Goal: Register for event/course

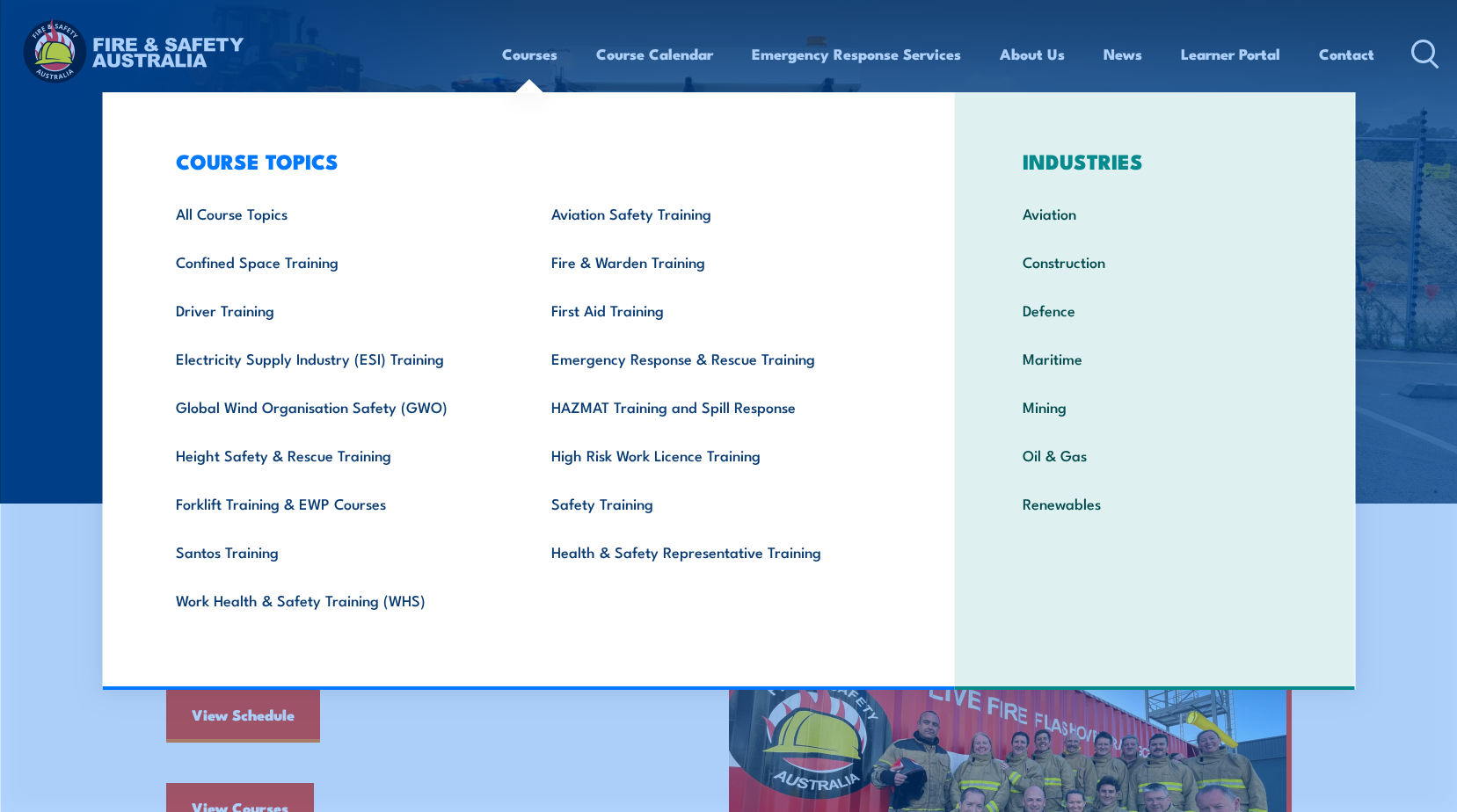
click at [537, 53] on link "Courses" at bounding box center [529, 54] width 56 height 47
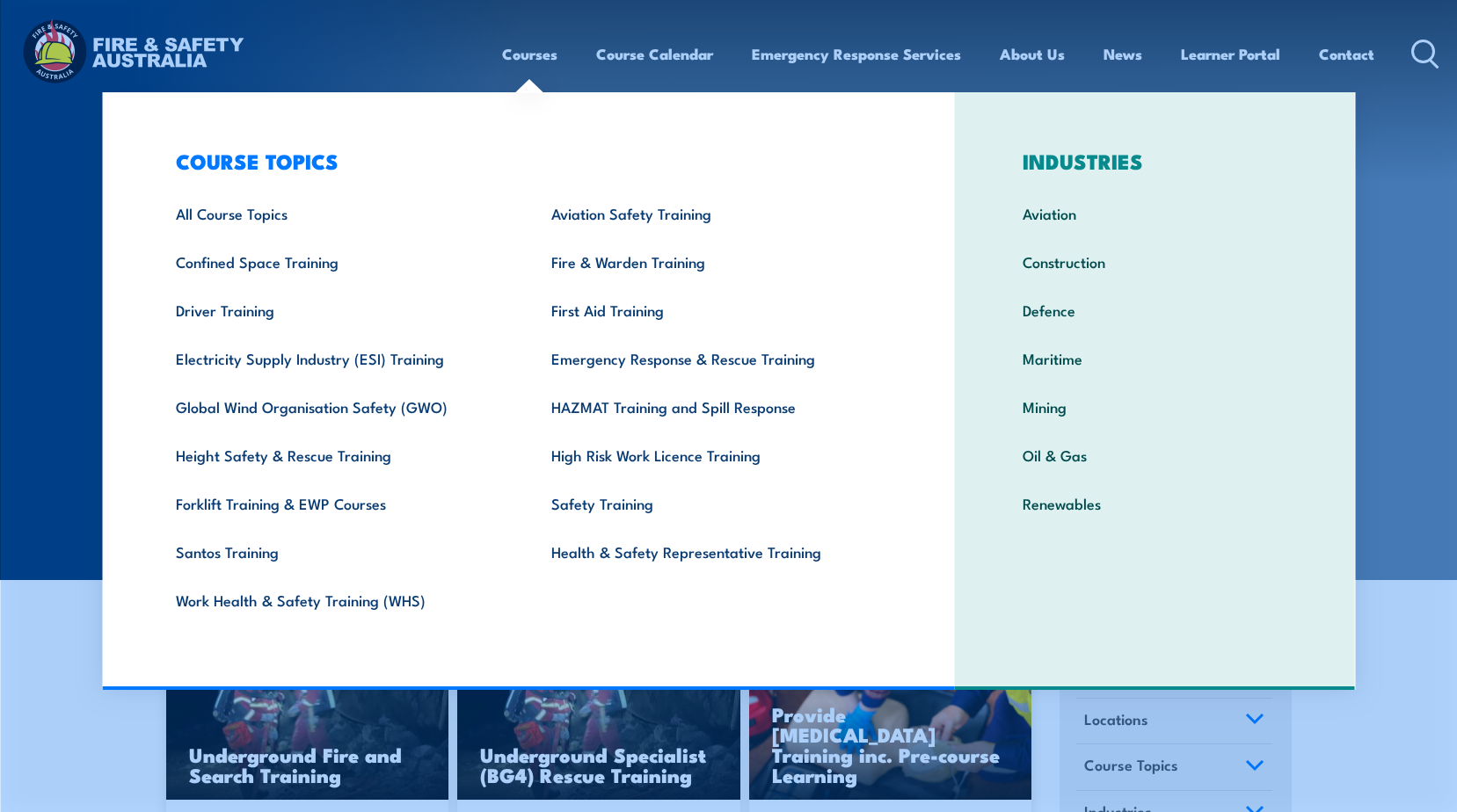
click at [533, 56] on link "Courses" at bounding box center [529, 54] width 56 height 47
click at [624, 261] on link "Fire & Warden Training" at bounding box center [711, 261] width 375 height 48
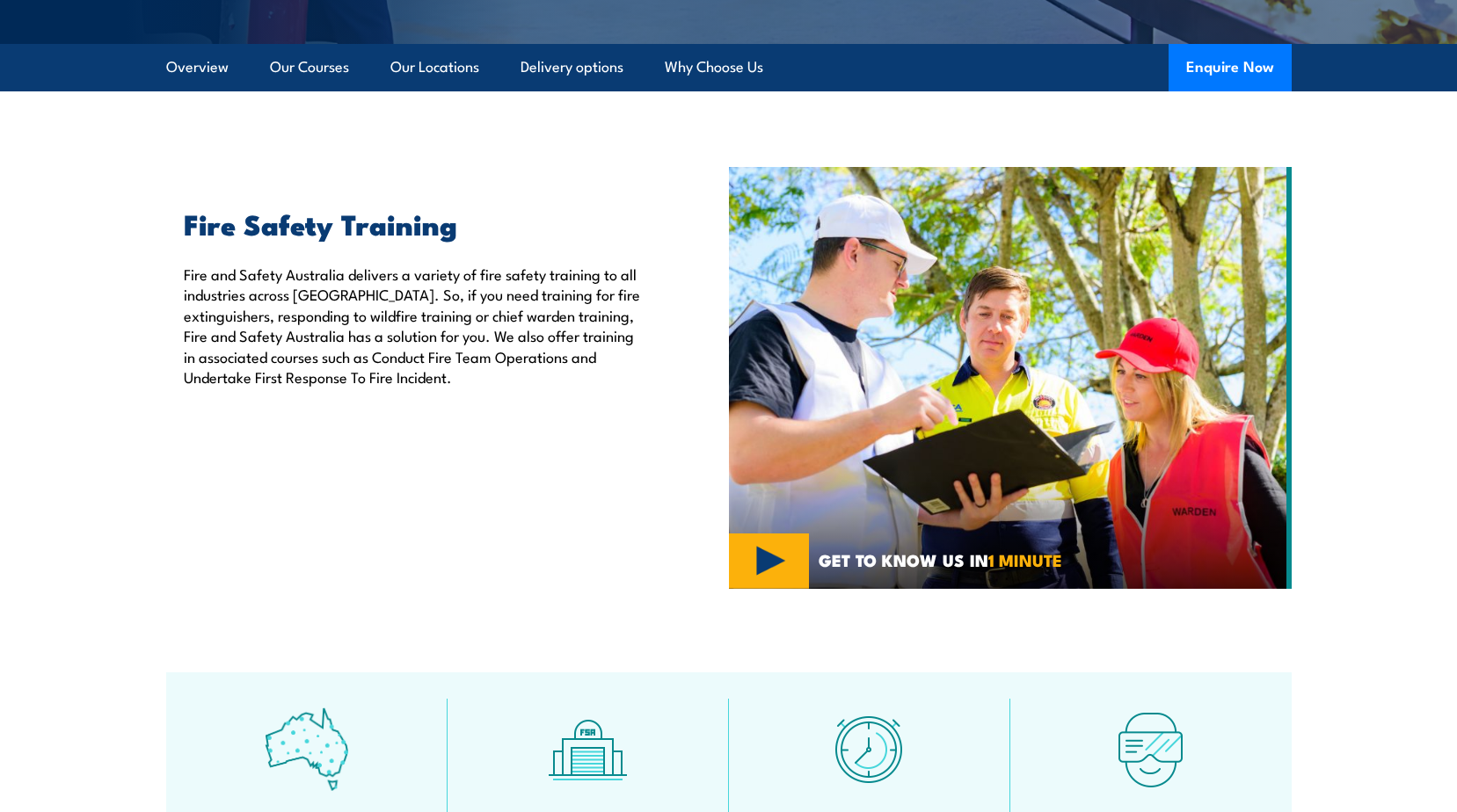
scroll to position [440, 0]
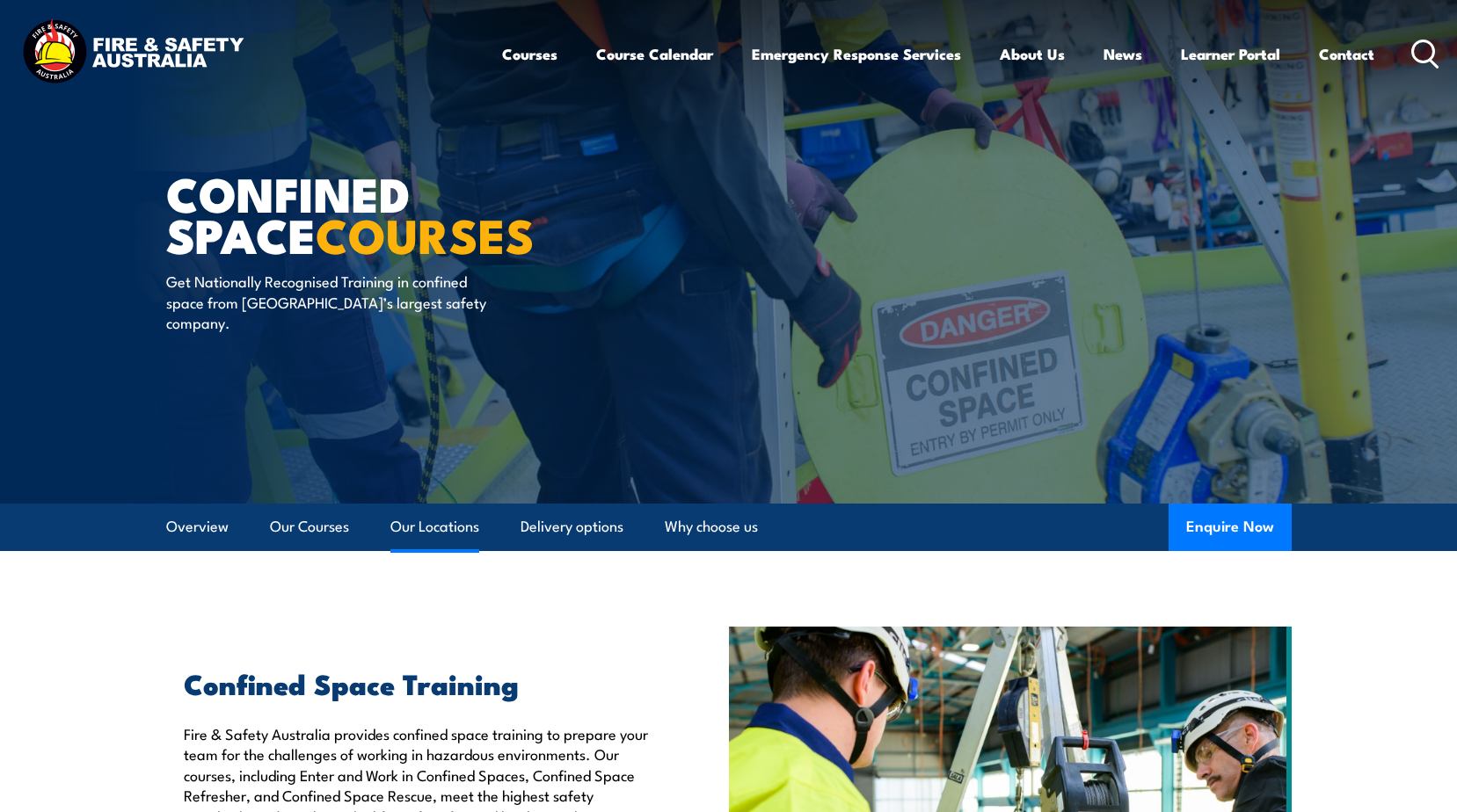
click at [440, 537] on link "Our Locations" at bounding box center [434, 527] width 89 height 47
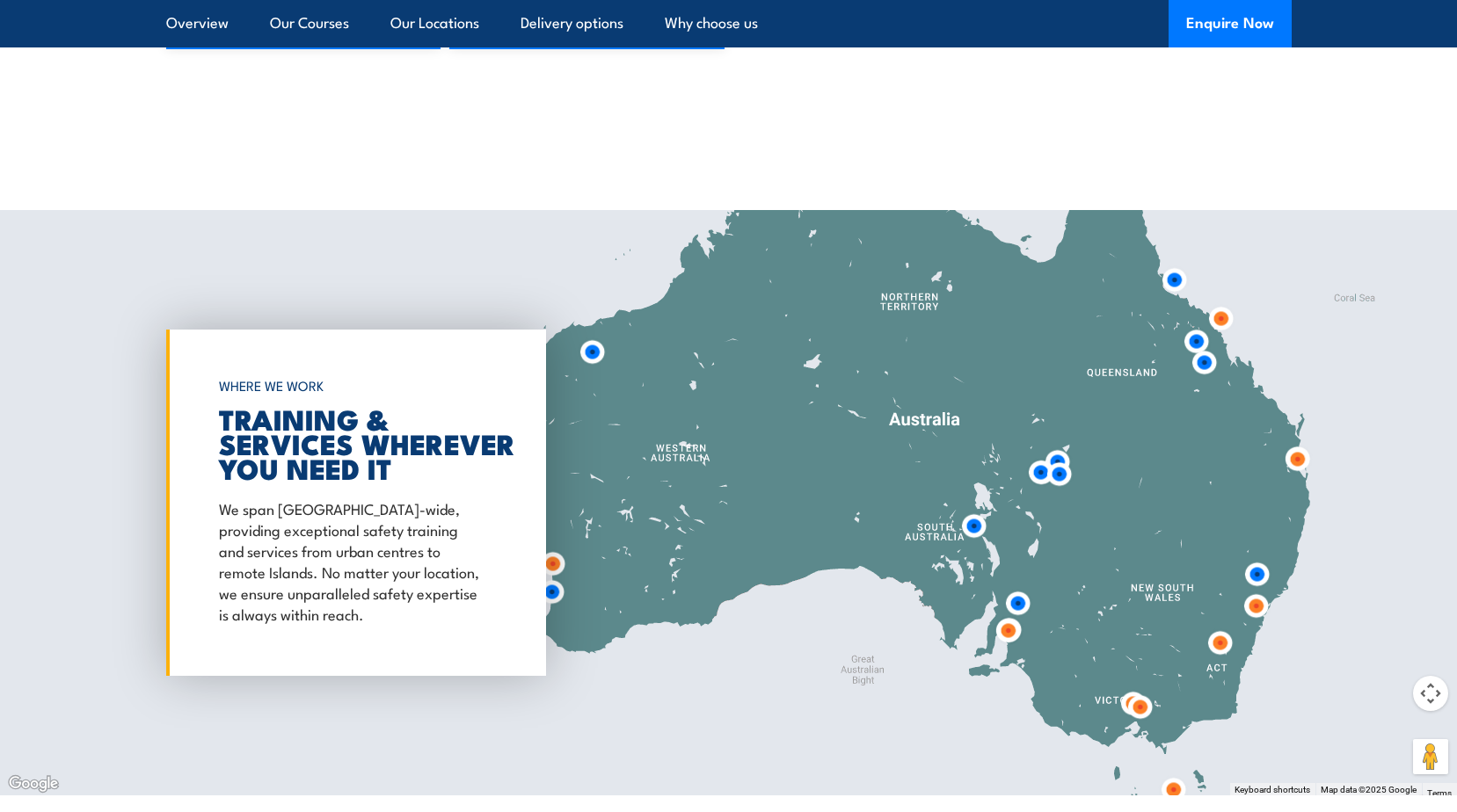
scroll to position [2457, 0]
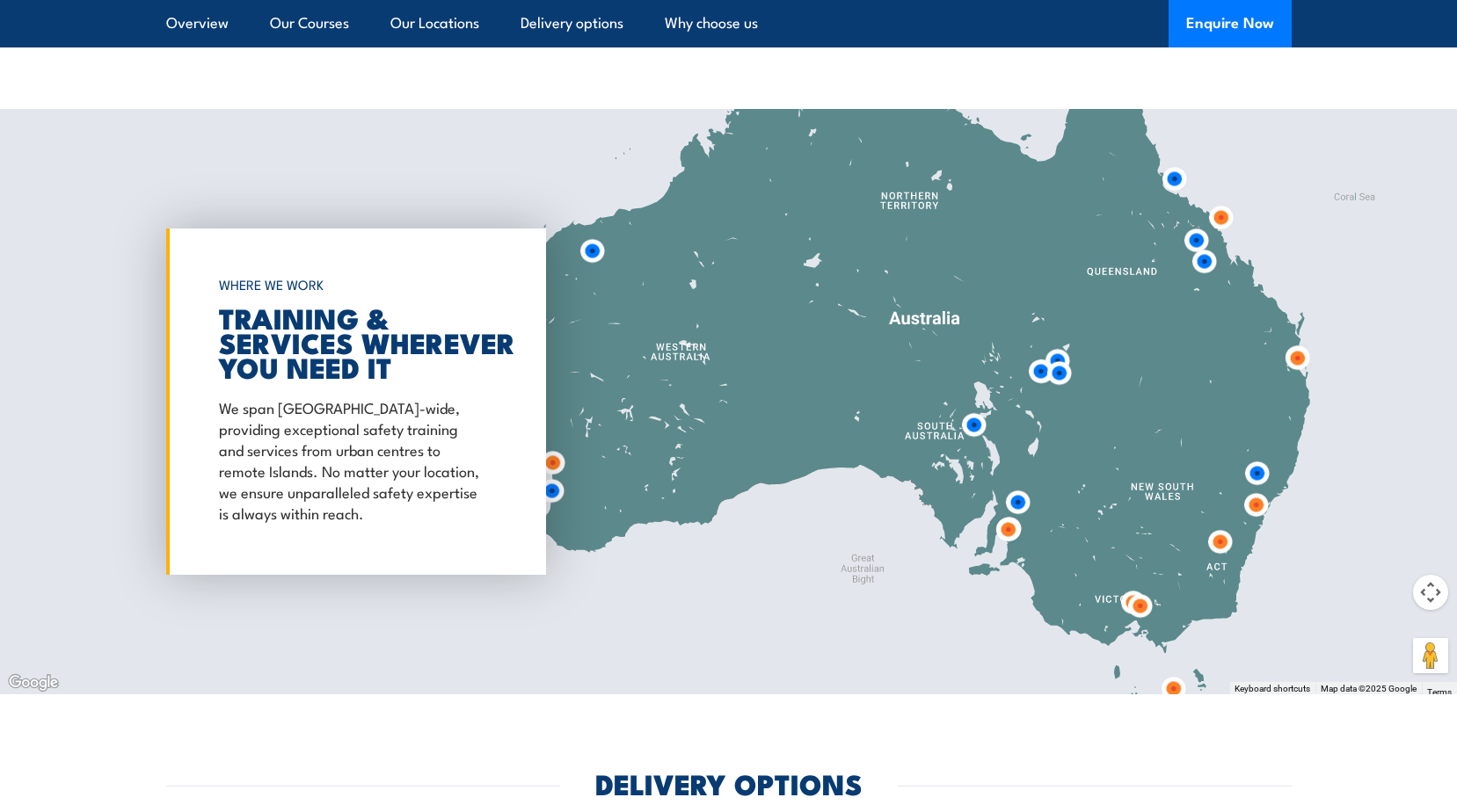
click at [1006, 533] on img at bounding box center [1007, 529] width 32 height 32
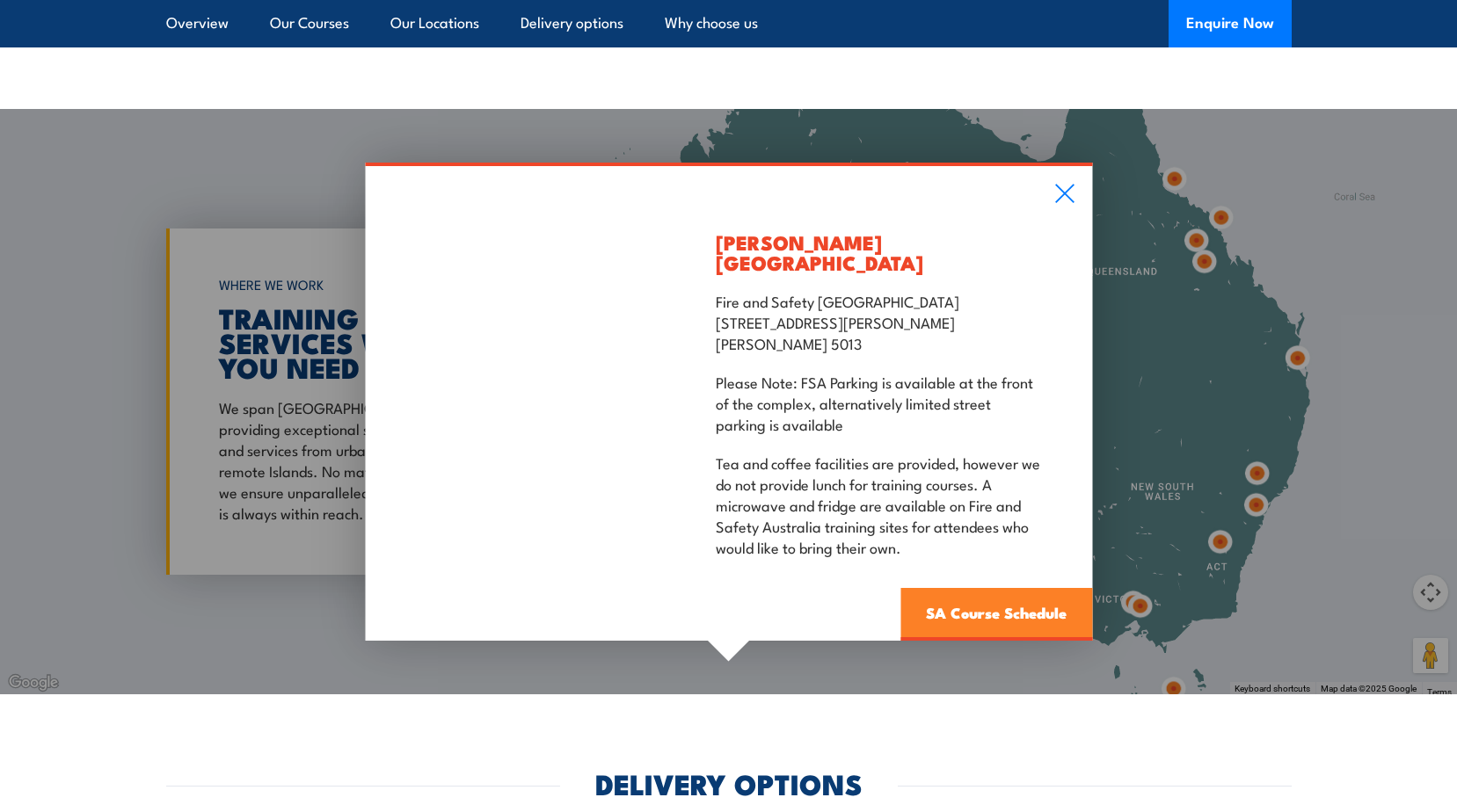
click at [1023, 601] on link "SA Course Schedule" at bounding box center [996, 614] width 192 height 53
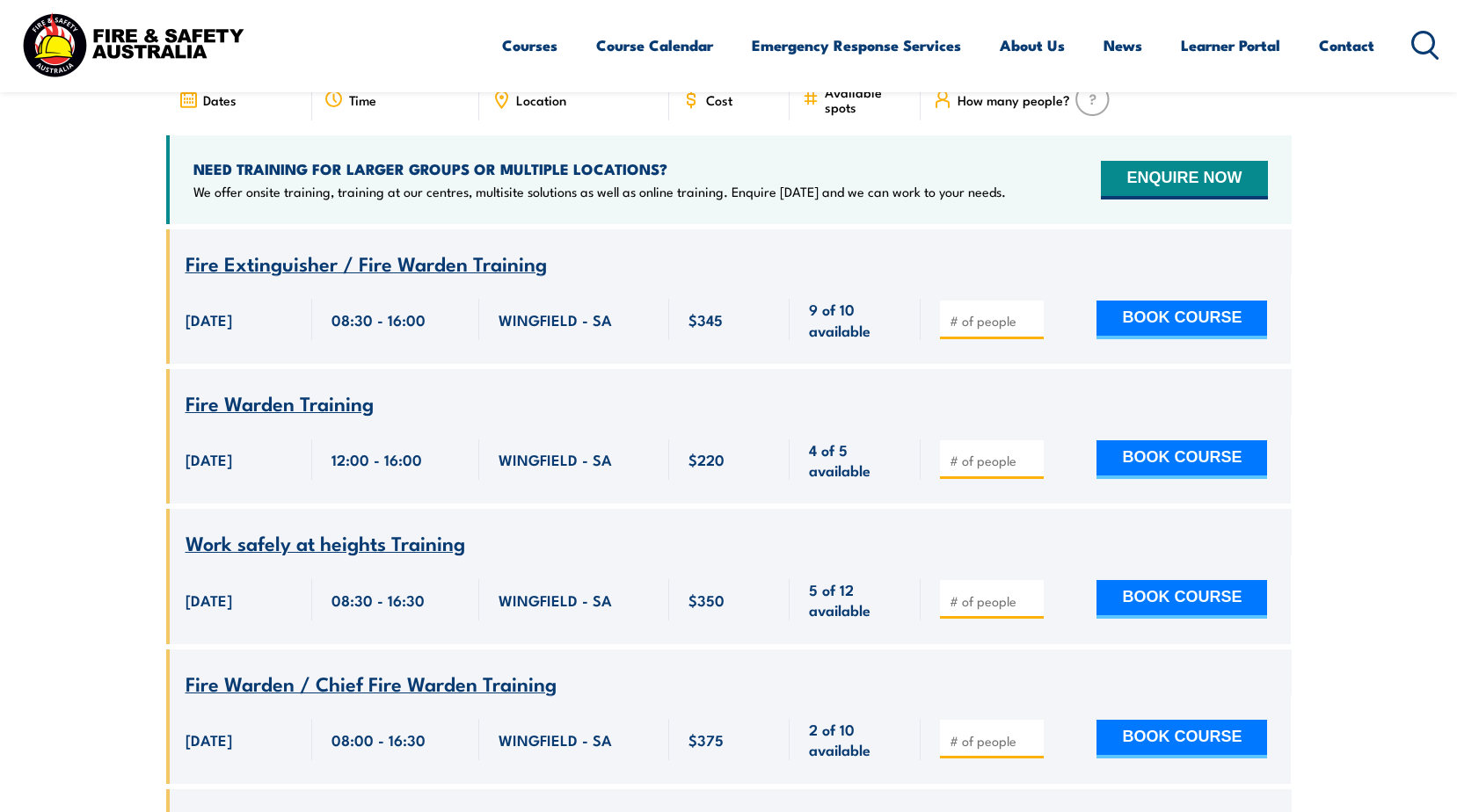
scroll to position [668, 0]
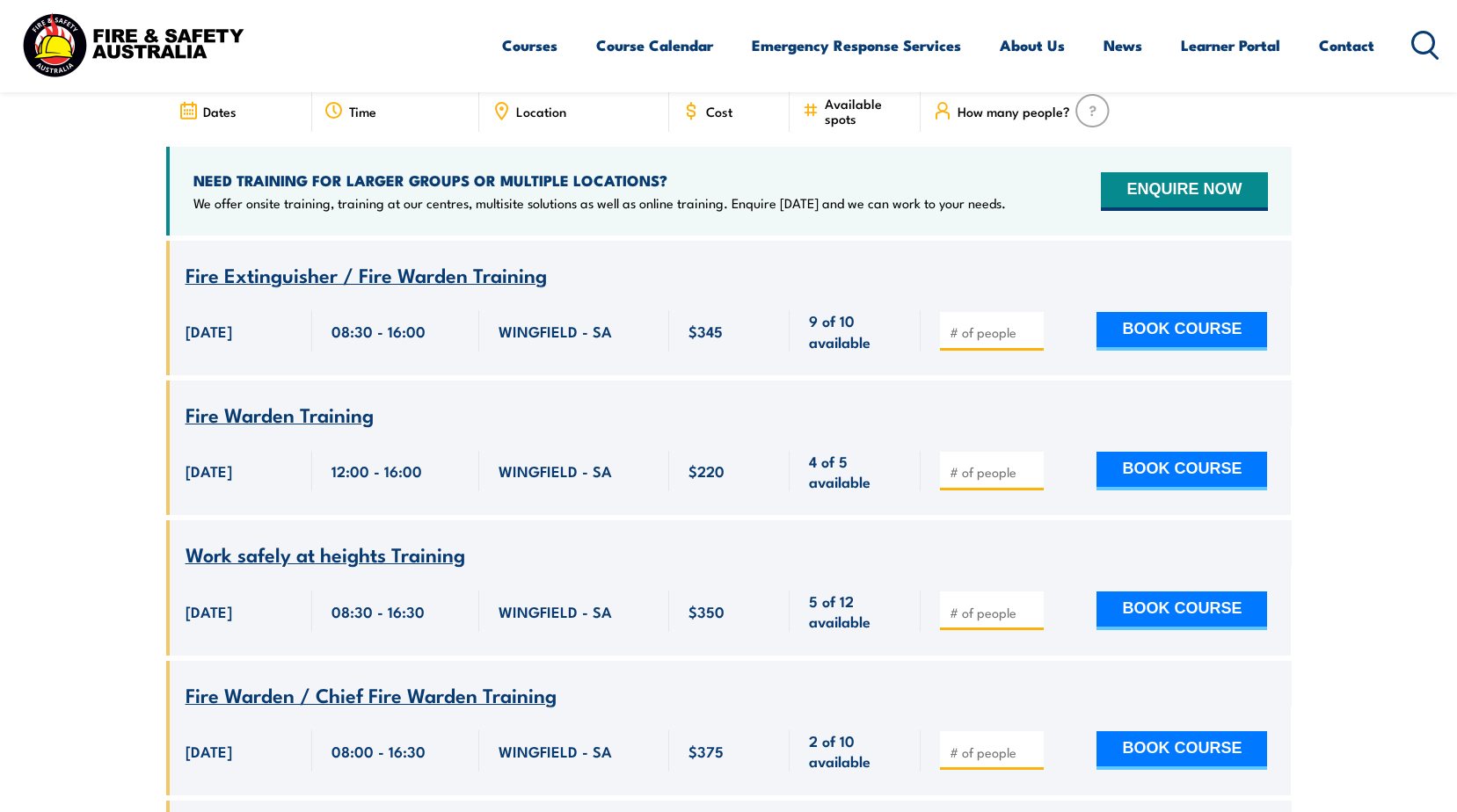
click at [284, 399] on span "Fire Warden Training" at bounding box center [279, 413] width 188 height 30
click at [315, 399] on span "Fire Warden Training" at bounding box center [279, 413] width 188 height 30
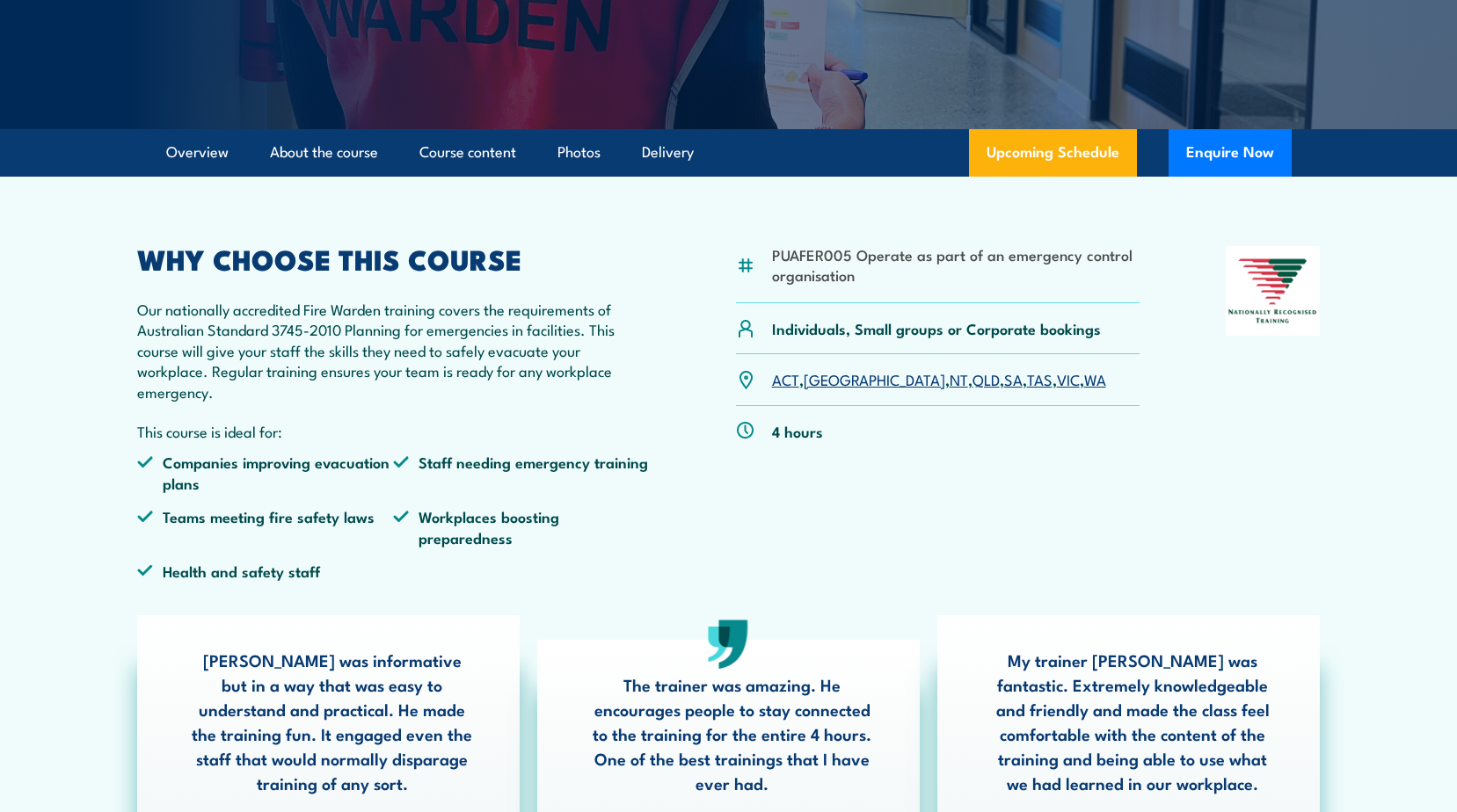
scroll to position [175, 0]
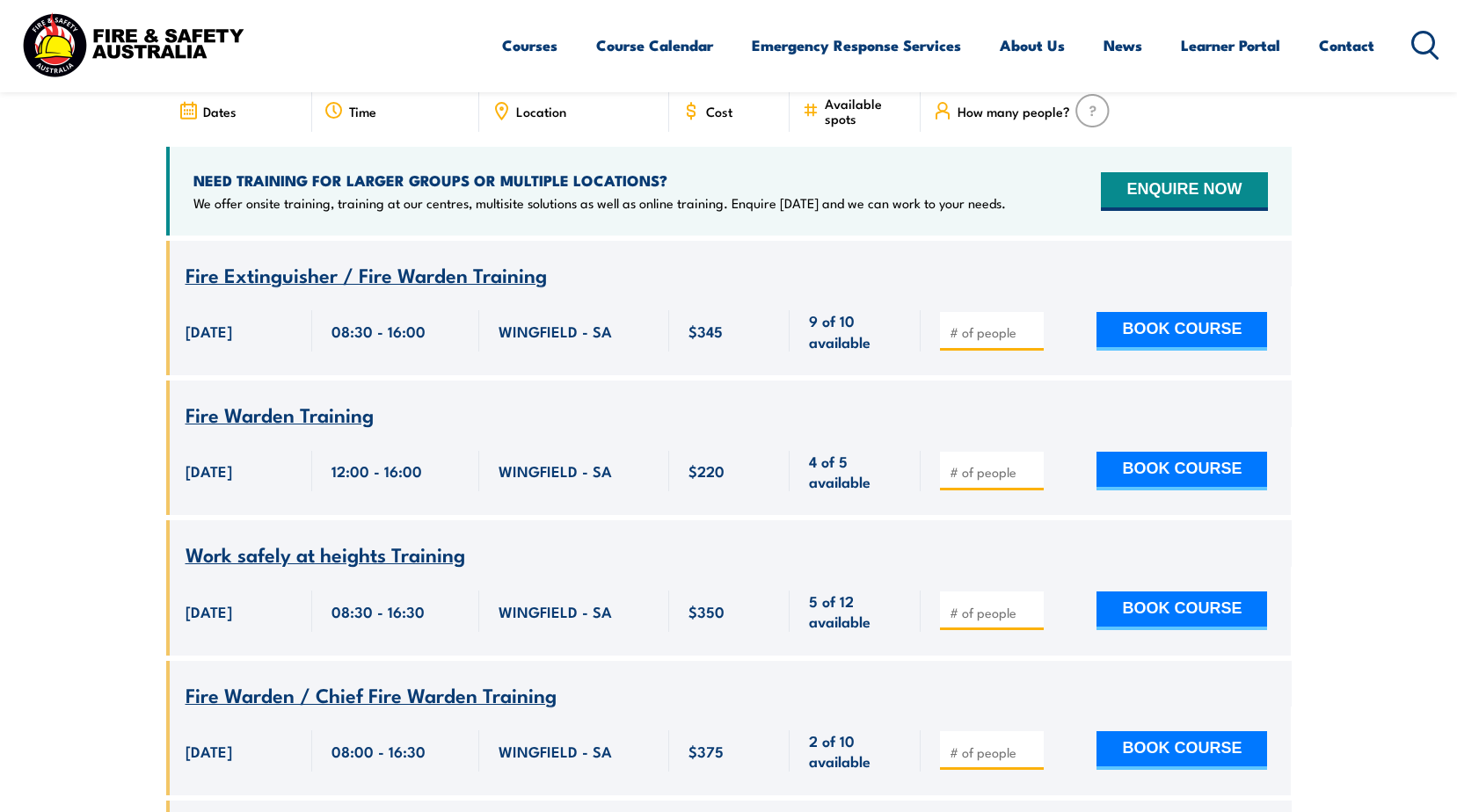
click at [364, 260] on span "Fire Extinguisher / Fire Warden Training" at bounding box center [365, 274] width 362 height 30
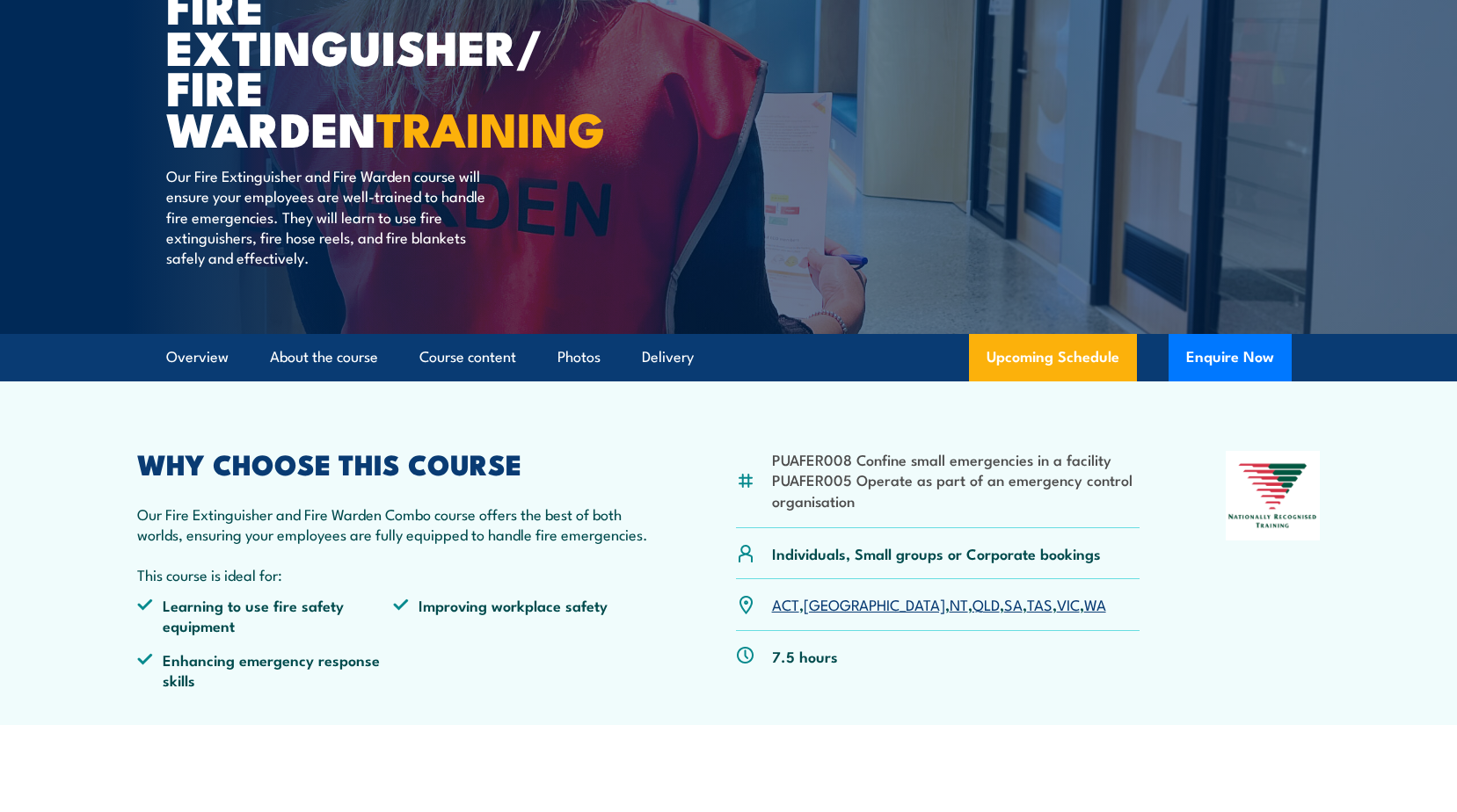
scroll to position [175, 0]
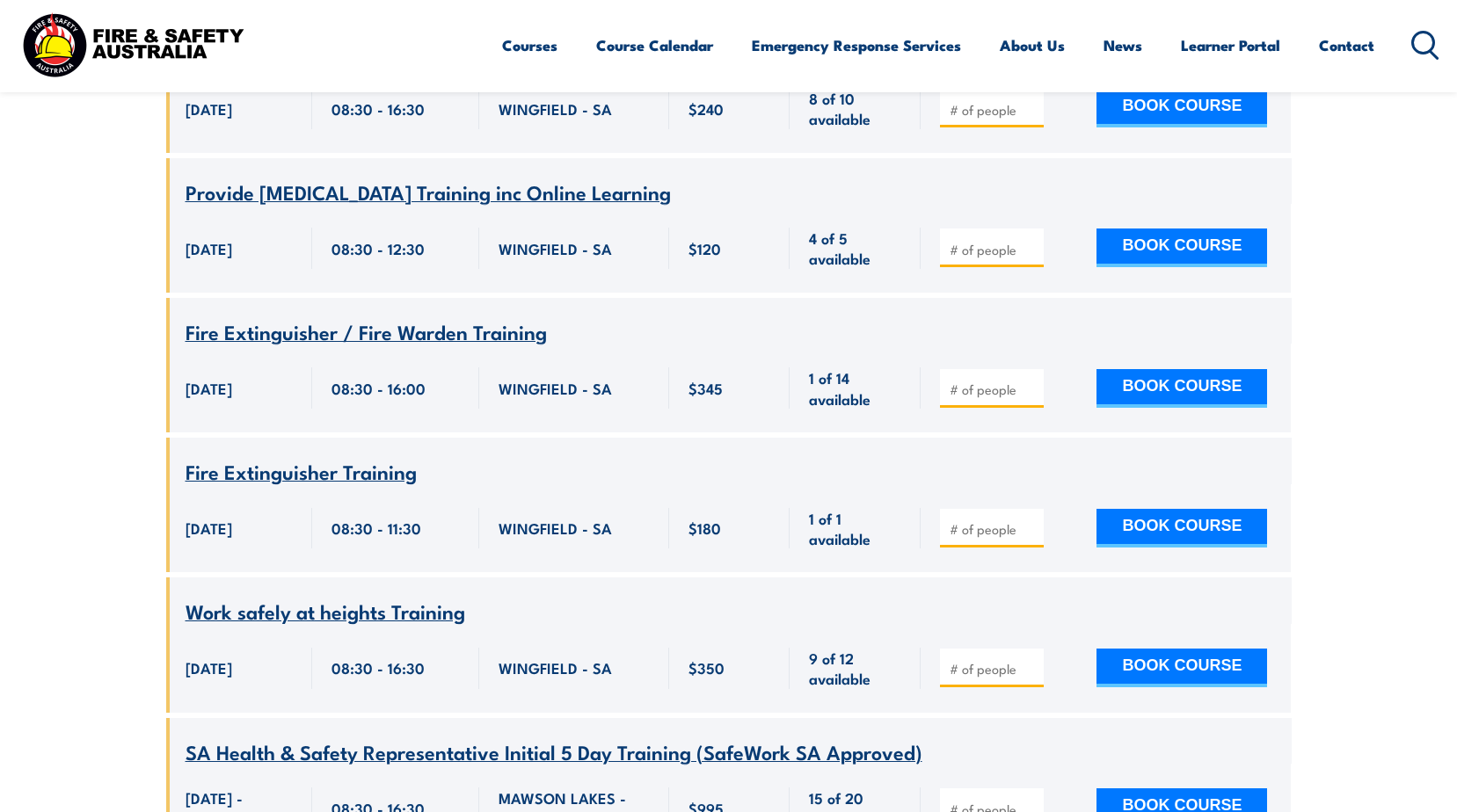
scroll to position [2602, 0]
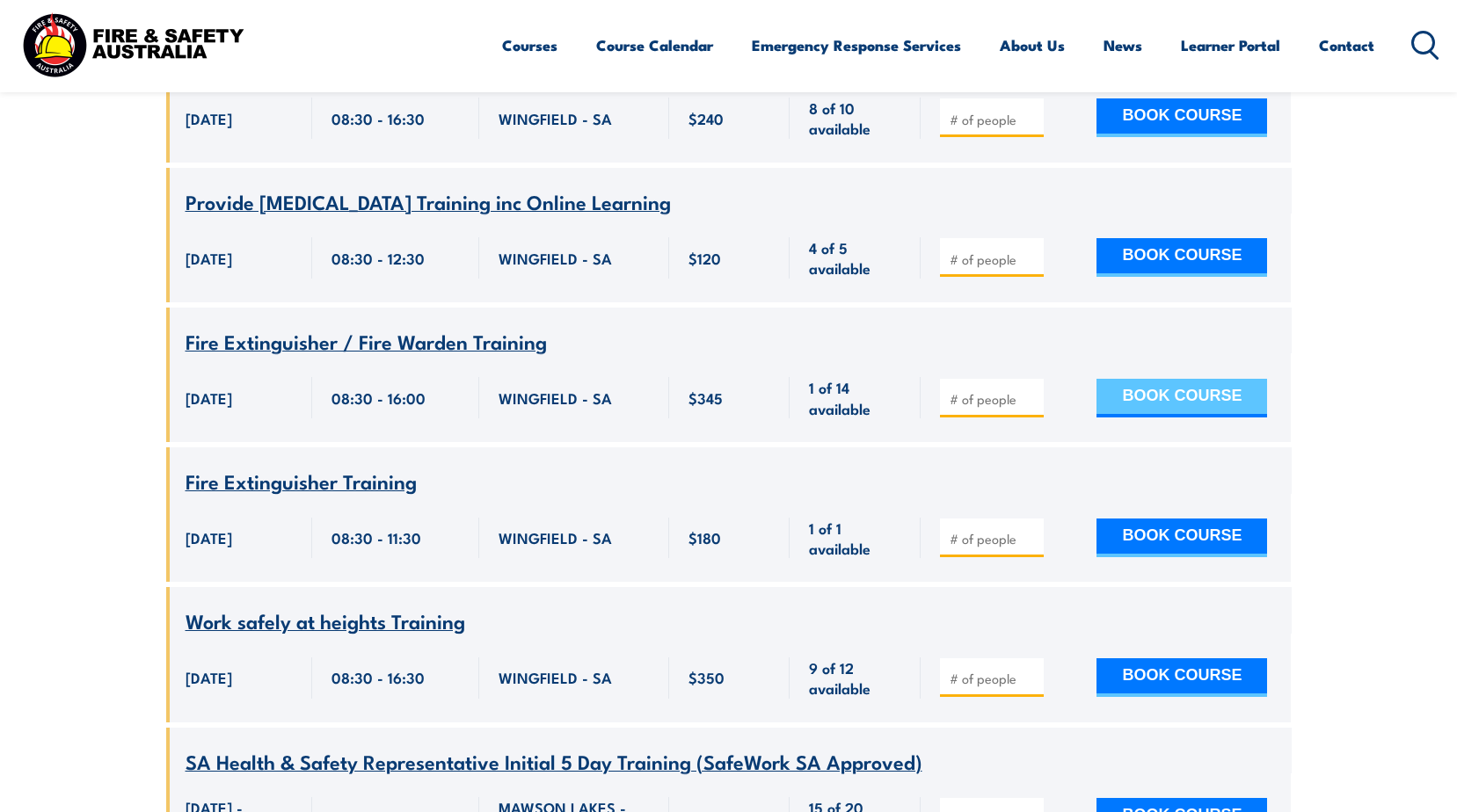
click at [1157, 379] on button "BOOK COURSE" at bounding box center [1182, 398] width 170 height 38
type input "1"
click at [1028, 390] on input "1" at bounding box center [994, 399] width 88 height 18
click at [1118, 379] on button "BOOK COURSE" at bounding box center [1182, 398] width 170 height 38
